Goal: Find specific page/section: Find specific page/section

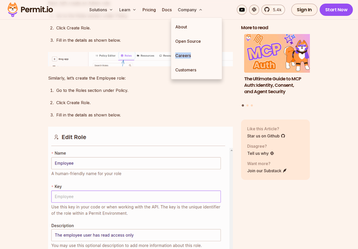
scroll to position [1323, 0]
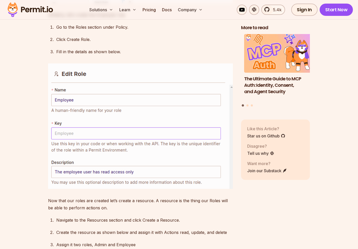
scroll to position [1379, 0]
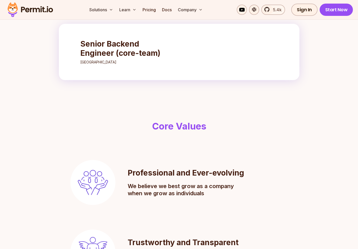
scroll to position [203, 0]
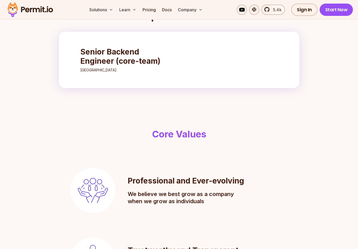
click at [121, 65] on h3 "Senior Backend Engineer (core-team)" at bounding box center [125, 56] width 91 height 18
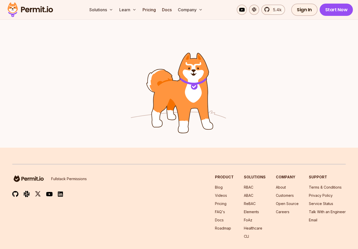
scroll to position [676, 0]
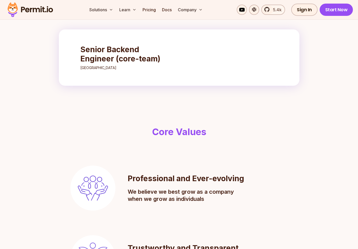
scroll to position [203, 0]
